Goal: Check status: Check status

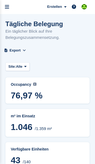
click at [7, 5] on icon "menu" at bounding box center [7, 7] width 4 height 5
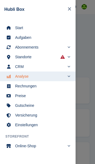
click at [41, 28] on span "Start" at bounding box center [41, 28] width 52 height 8
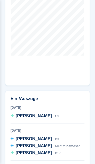
scroll to position [409, 0]
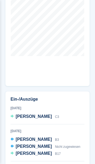
click at [36, 113] on div "Alan Barquero C3" at bounding box center [37, 116] width 43 height 7
